Goal: Task Accomplishment & Management: Complete application form

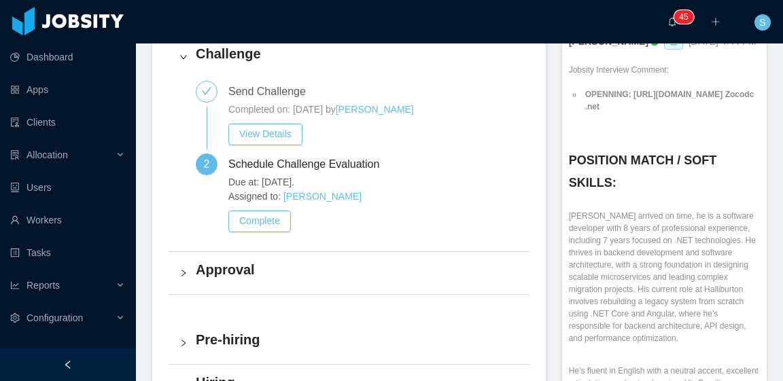
scroll to position [476, 0]
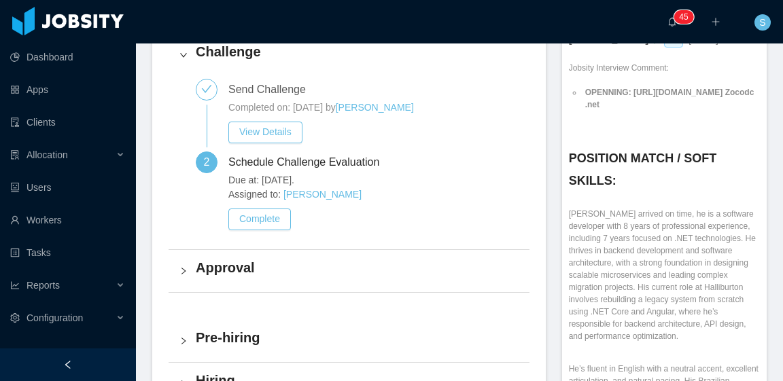
click at [262, 283] on div "Approval" at bounding box center [348, 271] width 361 height 42
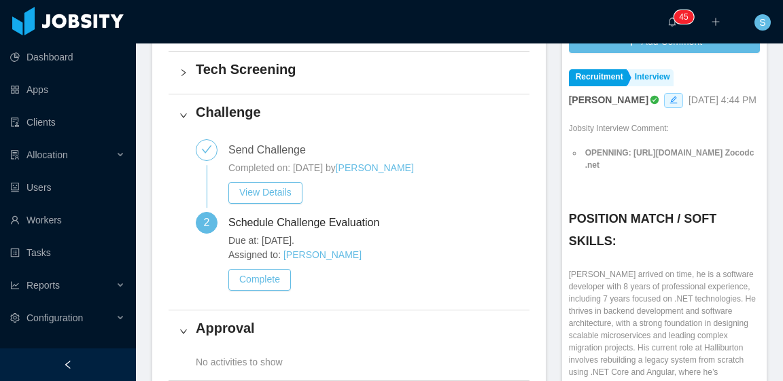
scroll to position [408, 0]
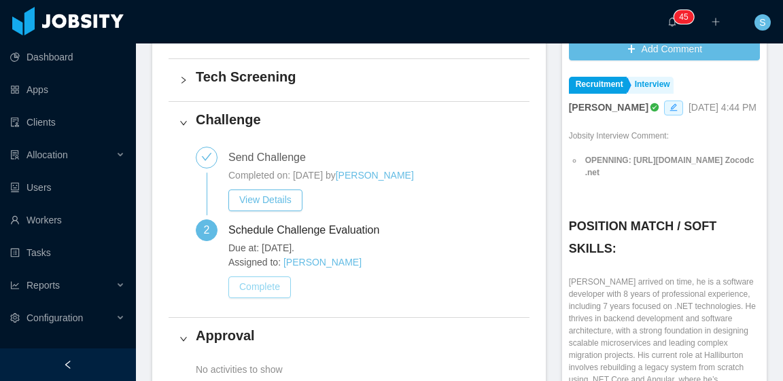
click at [264, 288] on button "Complete" at bounding box center [259, 287] width 62 height 22
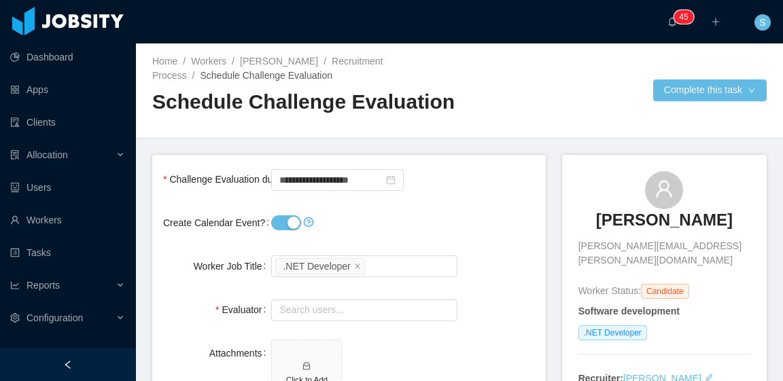
scroll to position [68, 0]
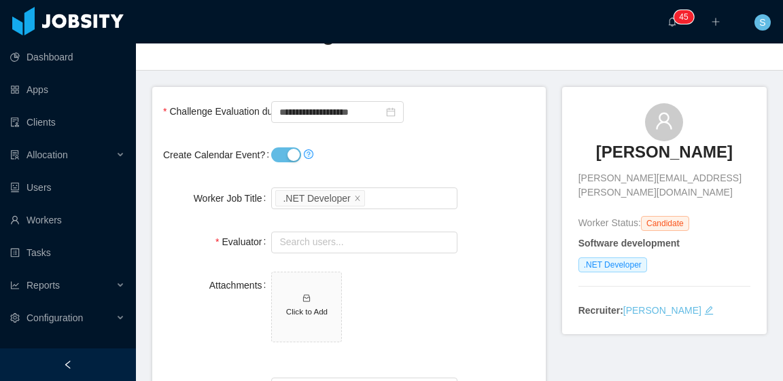
click at [293, 156] on button "Create Calendar Event?" at bounding box center [286, 154] width 30 height 15
click at [332, 240] on input "text" at bounding box center [363, 243] width 185 height 22
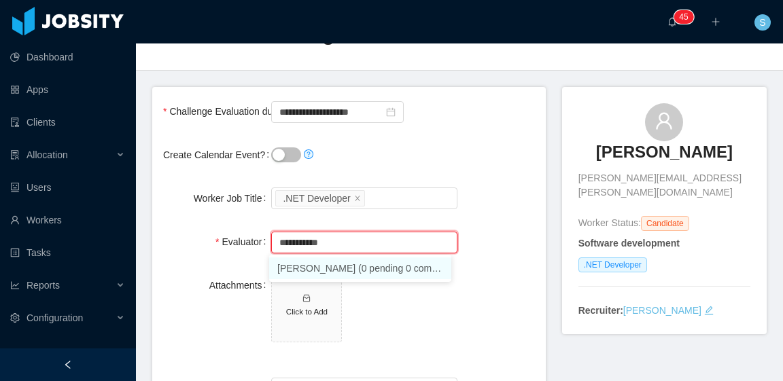
click at [356, 266] on li "Gabriel Abreu (0 pending 0 completed)" at bounding box center [360, 268] width 182 height 22
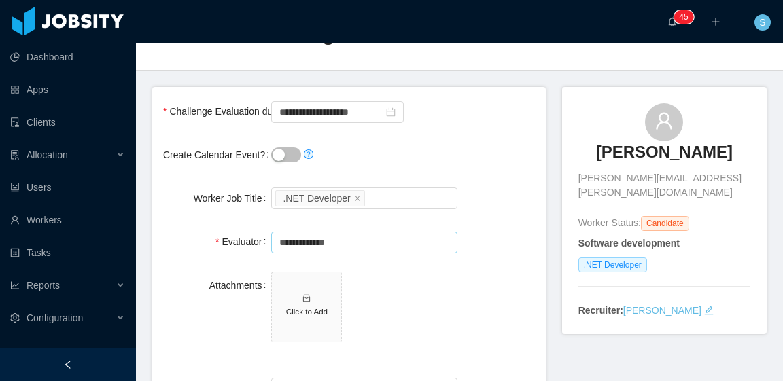
type input "**********"
click at [488, 145] on div "Create Calendar Event?" at bounding box center [349, 154] width 372 height 27
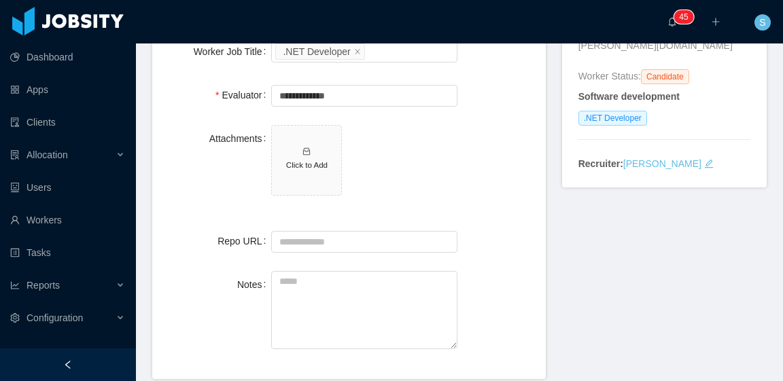
scroll to position [272, 0]
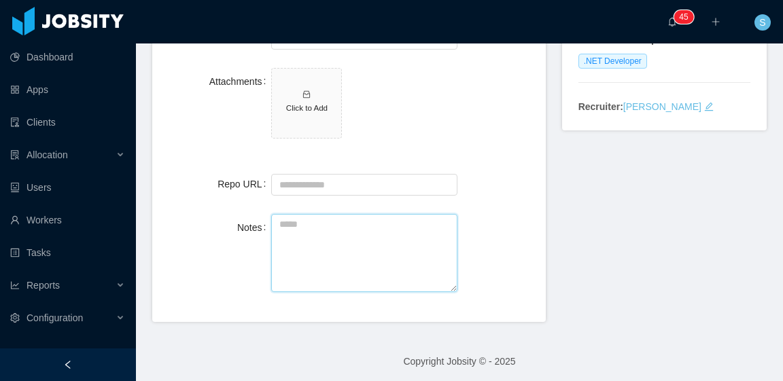
click at [365, 244] on textarea "Notes" at bounding box center [363, 253] width 185 height 78
click at [296, 240] on textarea "Notes" at bounding box center [363, 253] width 185 height 78
paste textarea "**********"
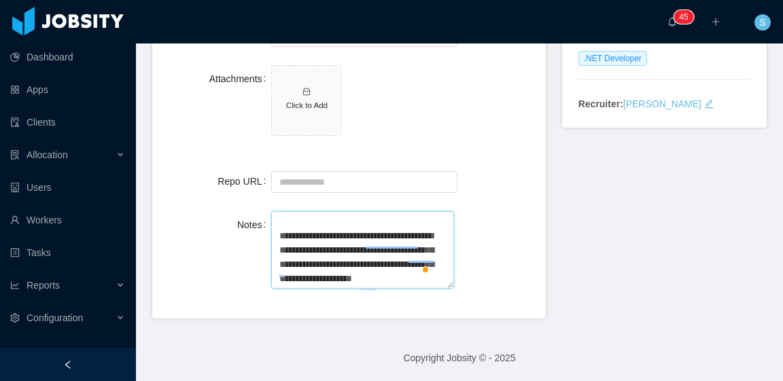
scroll to position [495, 0]
type textarea "**********"
click at [322, 268] on textarea "Notes" at bounding box center [362, 250] width 182 height 78
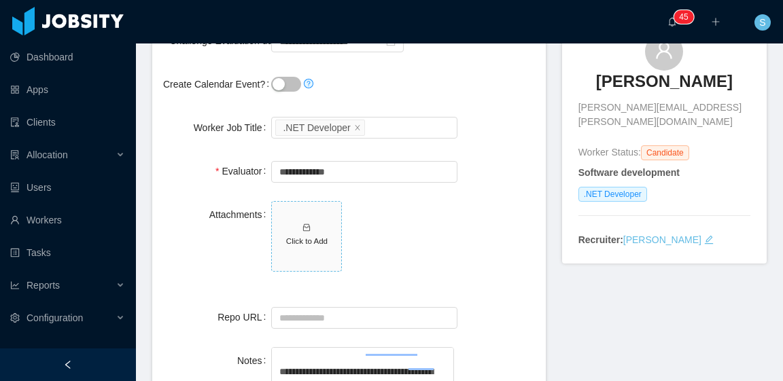
click at [302, 248] on span "Click to Add" at bounding box center [306, 236] width 69 height 69
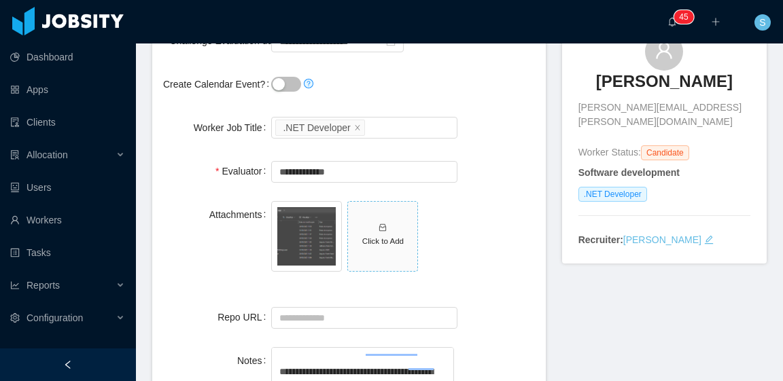
click at [378, 236] on h5 "Click to Add" at bounding box center [382, 241] width 58 height 12
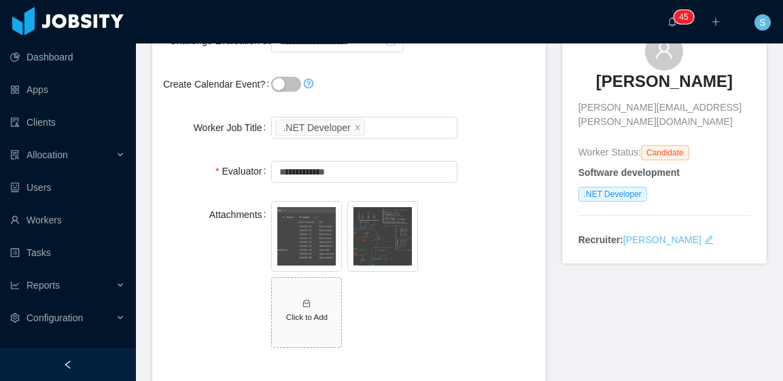
click at [315, 298] on span "Click to Add" at bounding box center [306, 312] width 69 height 69
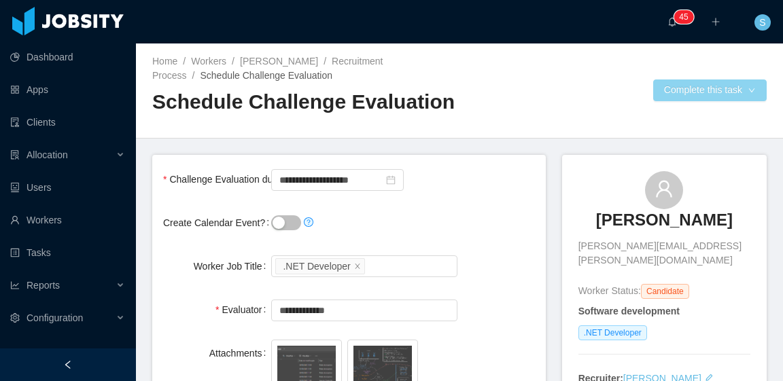
click at [671, 90] on button "Complete this task" at bounding box center [709, 90] width 113 height 22
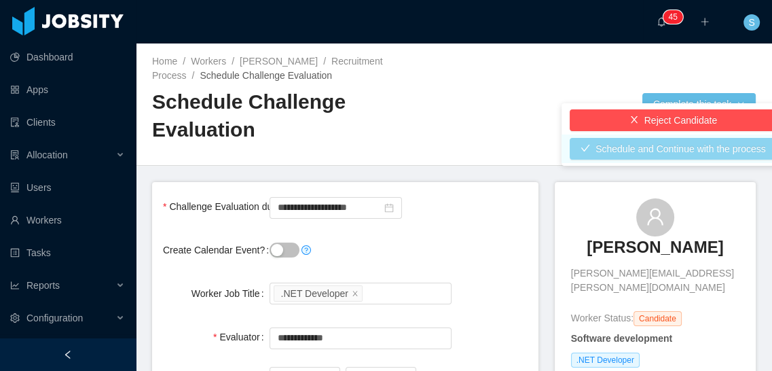
click at [681, 149] on button "Schedule and Continue with the process" at bounding box center [673, 149] width 207 height 22
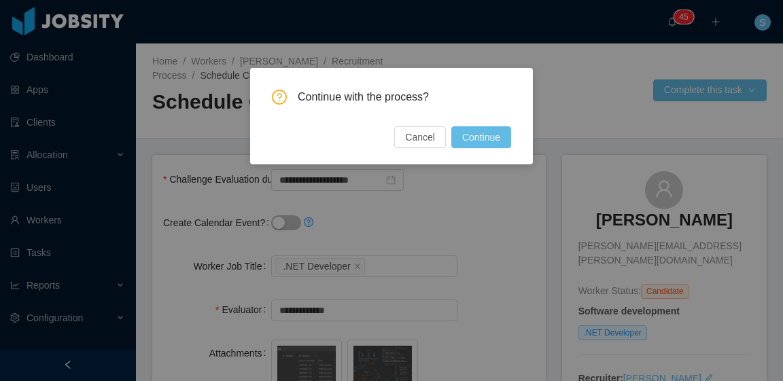
scroll to position [495, 0]
click at [468, 137] on button "Continue" at bounding box center [481, 137] width 60 height 22
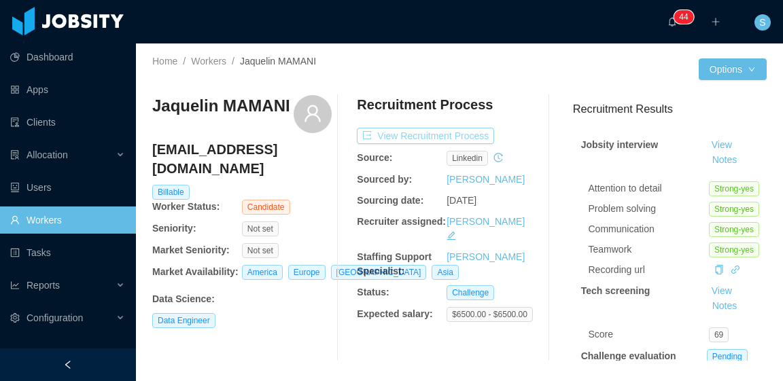
click at [398, 137] on button "View Recruitment Process" at bounding box center [425, 136] width 137 height 16
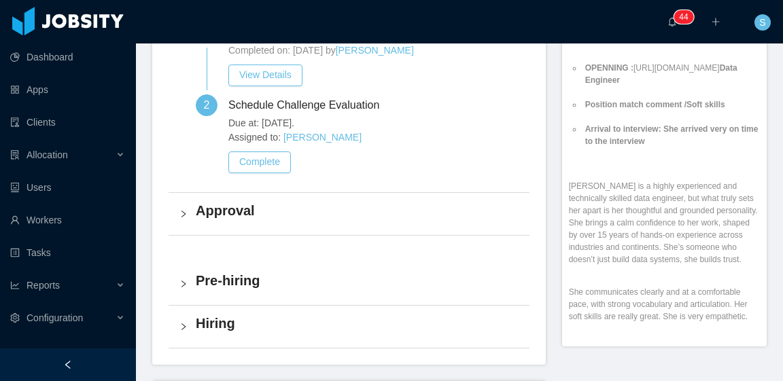
scroll to position [543, 0]
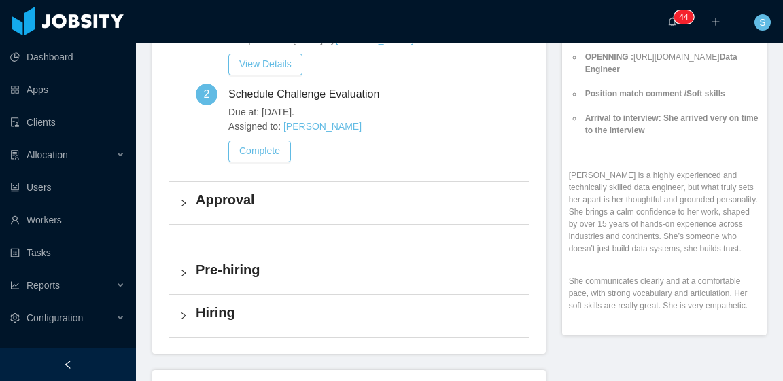
click at [239, 198] on h4 "Approval" at bounding box center [357, 199] width 323 height 19
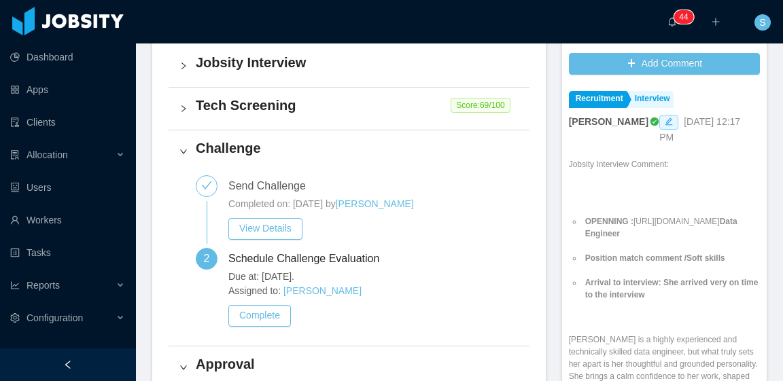
scroll to position [340, 0]
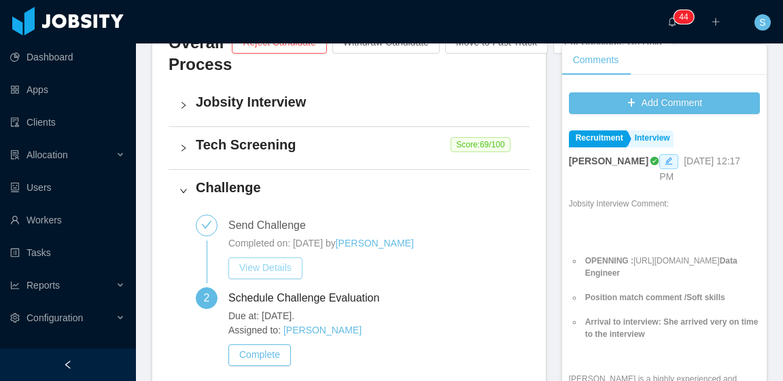
click at [283, 267] on button "View Details" at bounding box center [265, 268] width 74 height 22
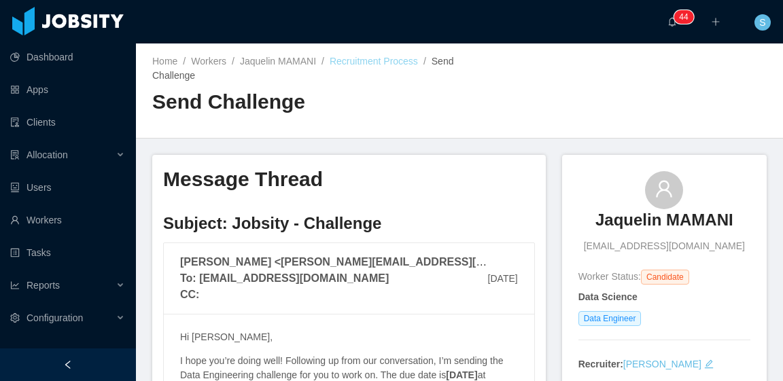
click at [345, 65] on link "Recruitment Process" at bounding box center [373, 61] width 88 height 11
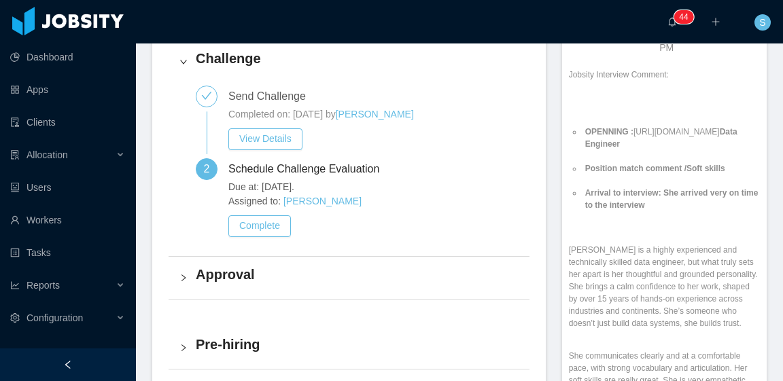
scroll to position [476, 0]
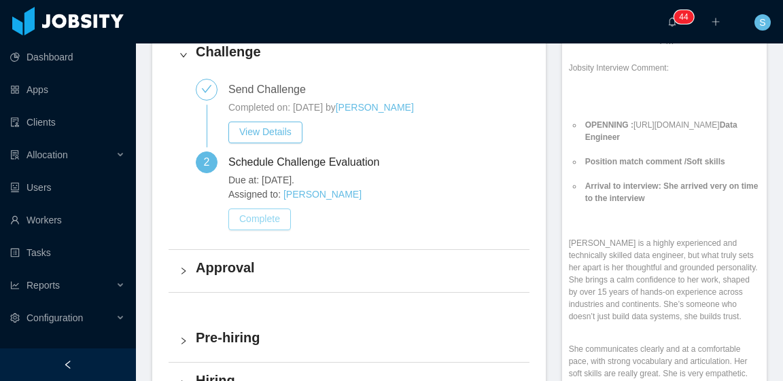
click at [266, 220] on button "Complete" at bounding box center [259, 220] width 62 height 22
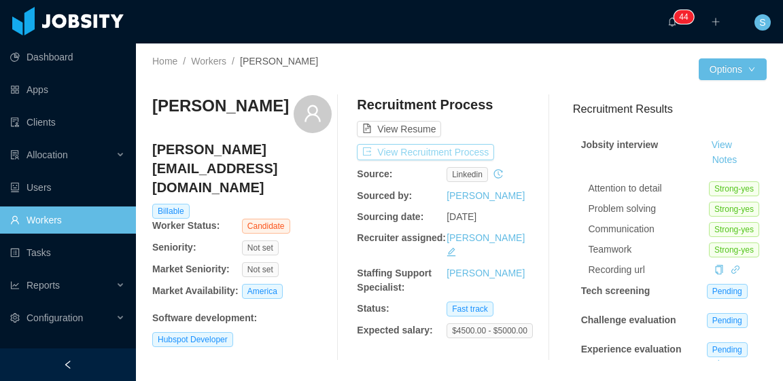
click at [469, 158] on button "View Recruitment Process" at bounding box center [425, 152] width 137 height 16
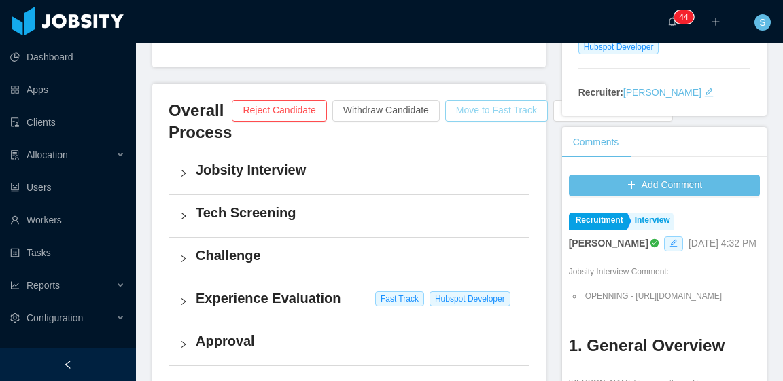
scroll to position [340, 0]
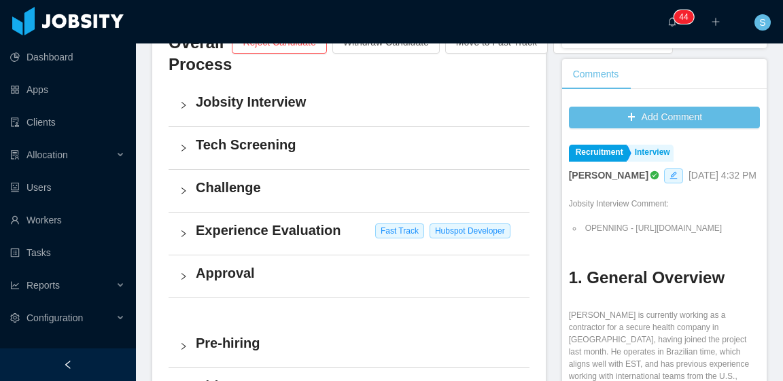
click at [312, 228] on h4 "Experience Evaluation" at bounding box center [357, 230] width 323 height 19
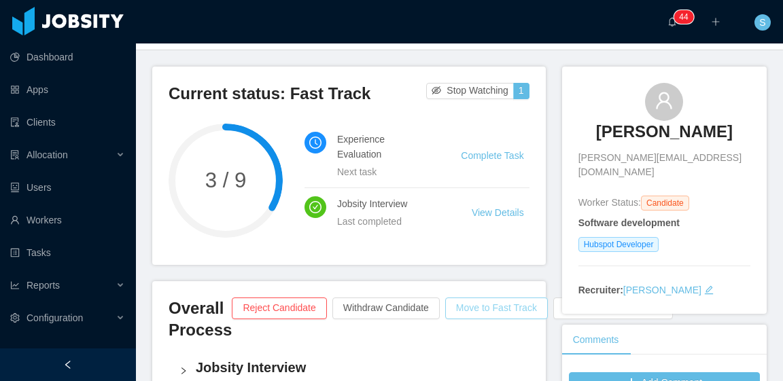
scroll to position [0, 0]
